Goal: Information Seeking & Learning: Learn about a topic

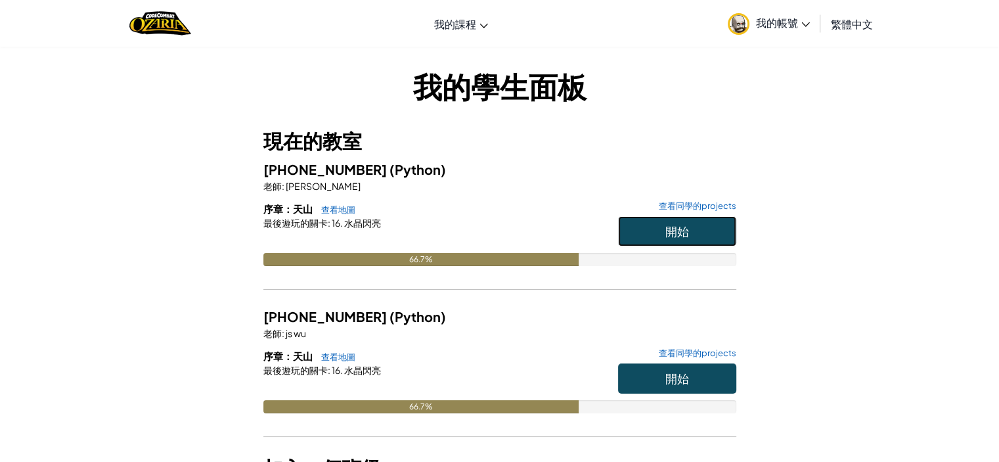
click at [685, 226] on span "開始" at bounding box center [677, 230] width 24 height 15
